Goal: Information Seeking & Learning: Learn about a topic

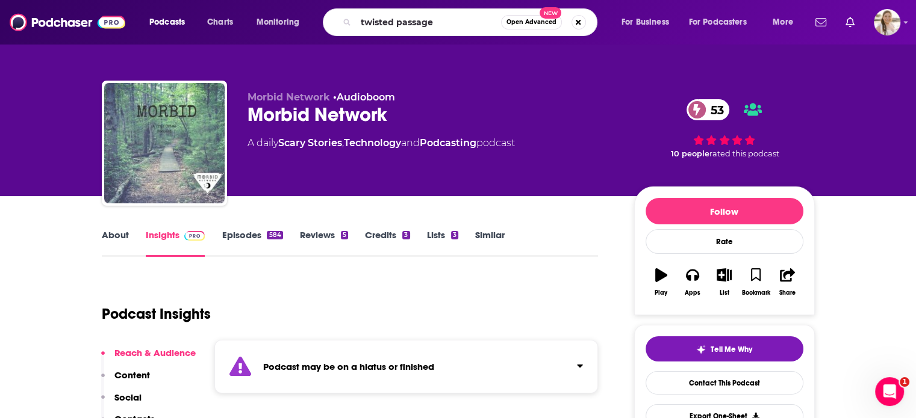
type input "twisted passages"
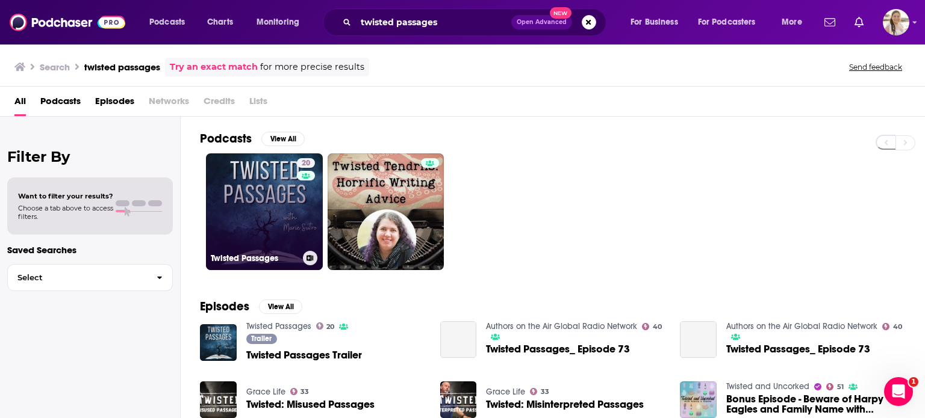
click at [277, 206] on link "20 Twisted Passages" at bounding box center [264, 212] width 117 height 117
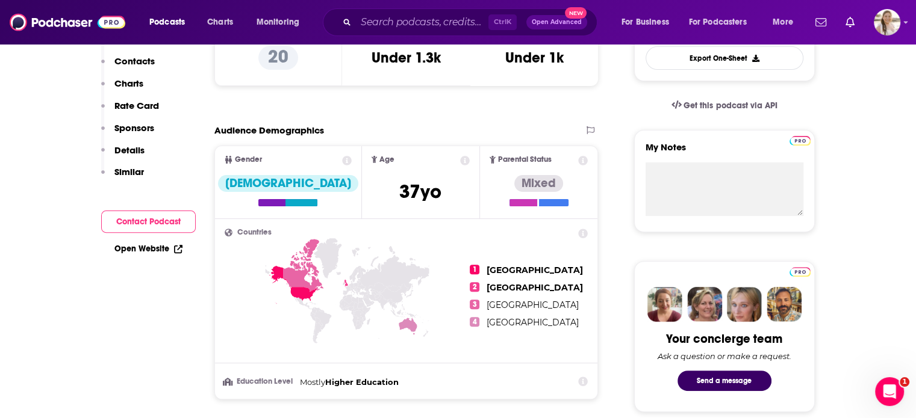
scroll to position [376, 0]
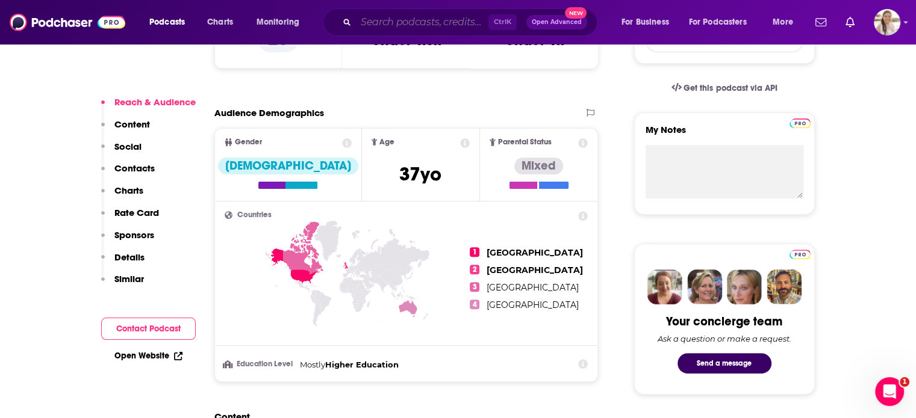
click at [453, 18] on input "Search podcasts, credits, & more..." at bounding box center [422, 22] width 132 height 19
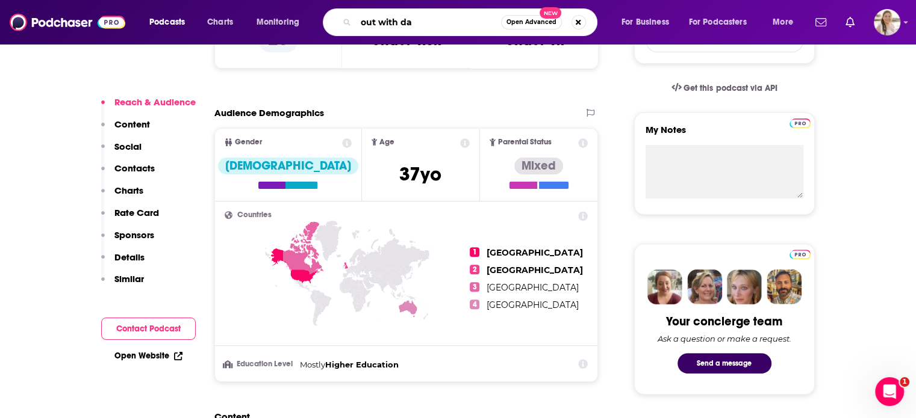
type input "out with dan"
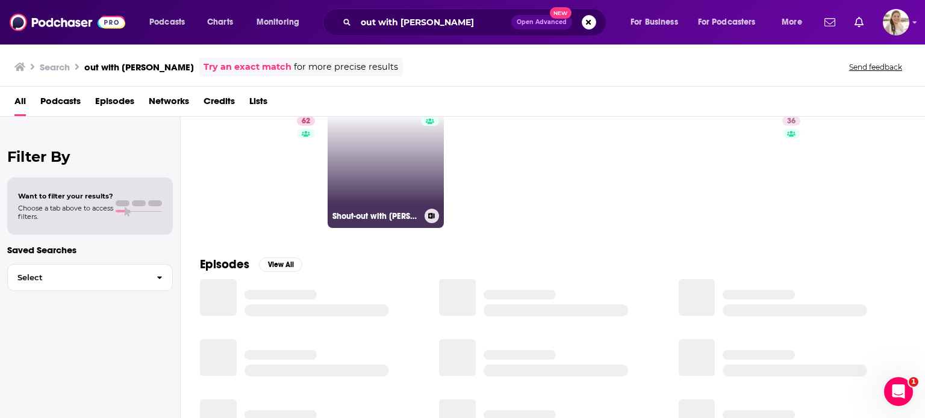
scroll to position [41, 0]
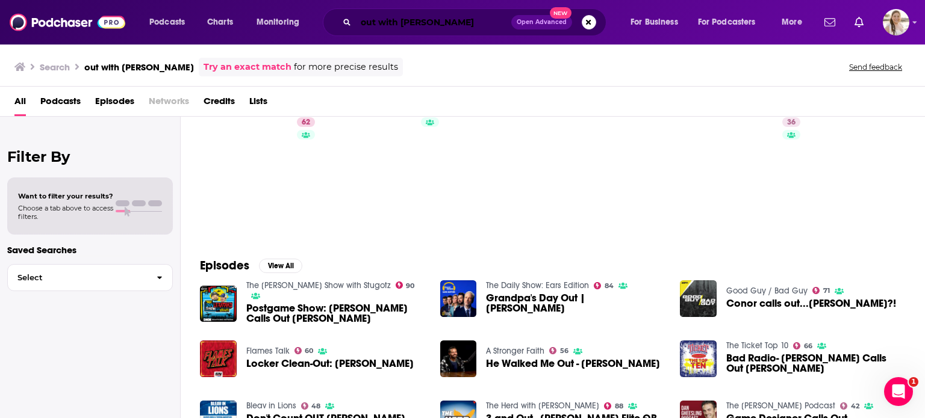
click at [409, 22] on input "out with dan" at bounding box center [433, 22] width 155 height 19
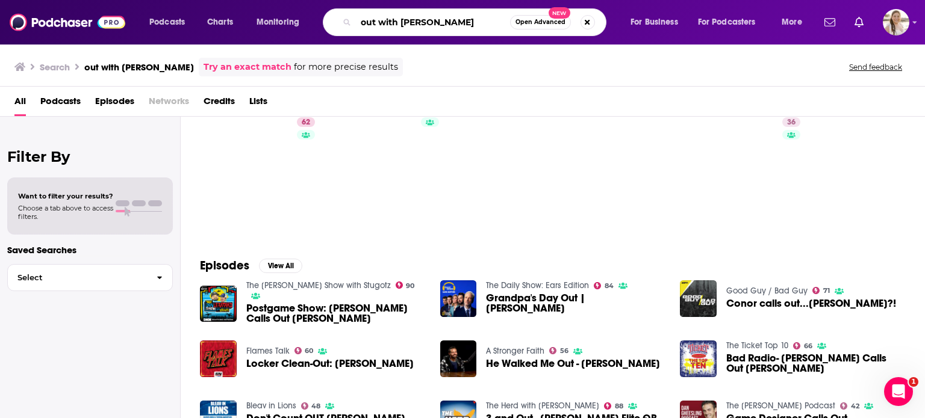
click at [409, 22] on input "out with dan" at bounding box center [433, 22] width 154 height 19
type input "morbid"
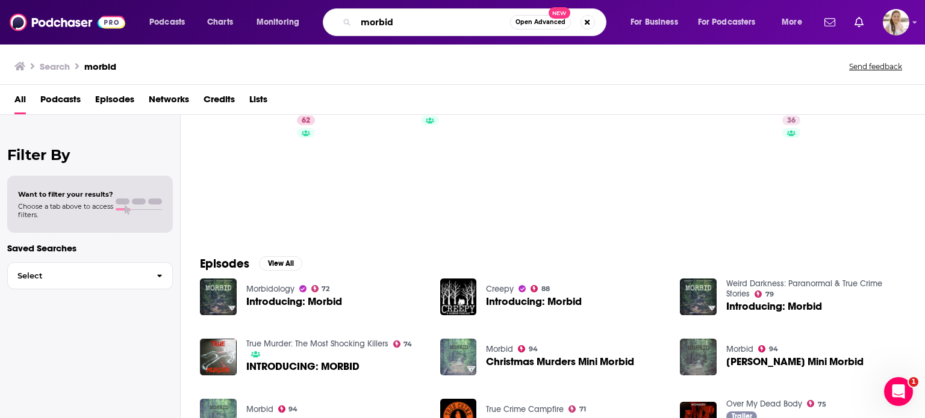
click at [409, 22] on input "morbid" at bounding box center [433, 22] width 154 height 19
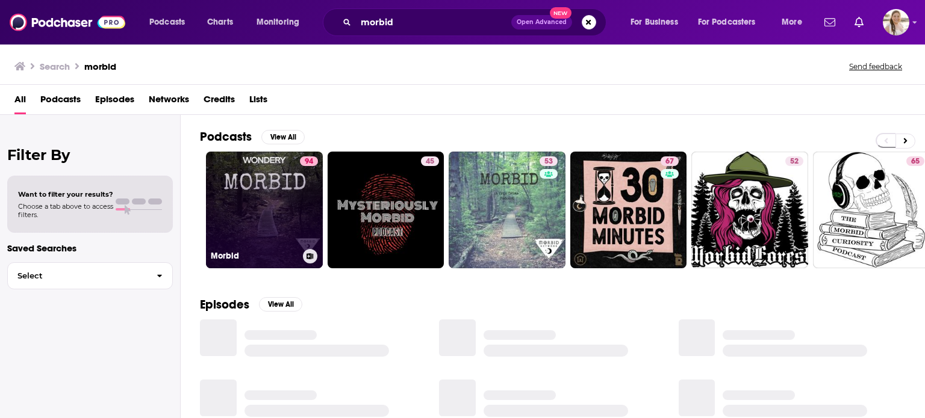
click at [276, 191] on link "94 Morbid" at bounding box center [264, 210] width 117 height 117
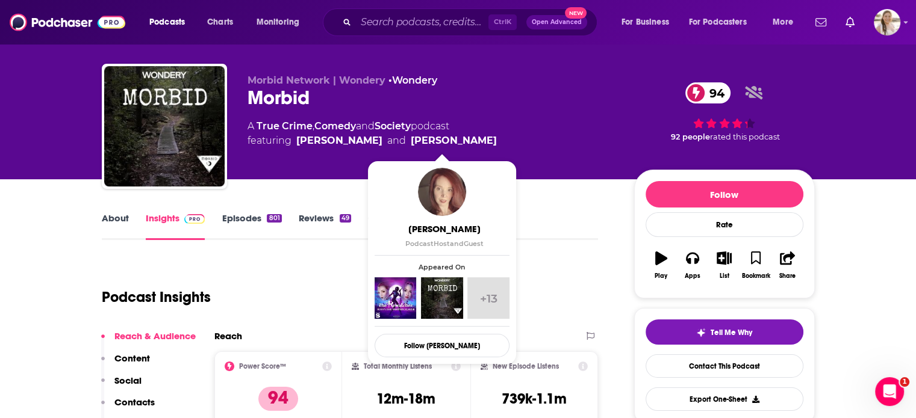
drag, startPoint x: 498, startPoint y: 141, endPoint x: 402, endPoint y: 141, distance: 96.3
click at [402, 141] on div "A True Crime , Comedy and Society podcast featuring [PERSON_NAME] and [PERSON_N…" at bounding box center [430, 133] width 367 height 29
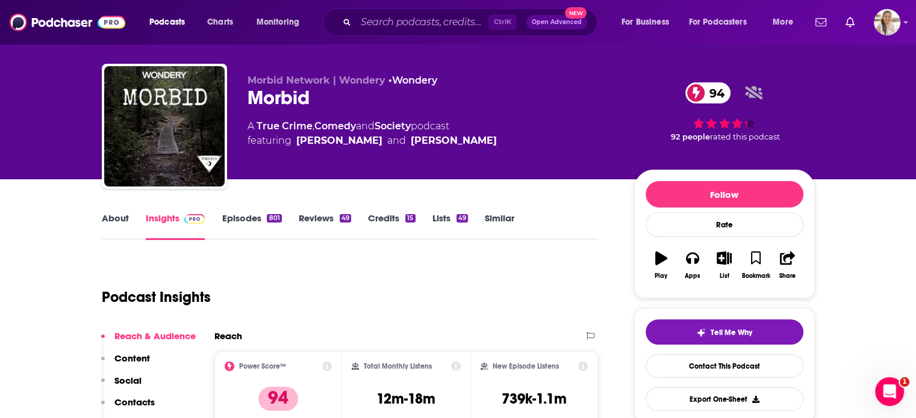
copy link "[PERSON_NAME]"
